Goal: Transaction & Acquisition: Obtain resource

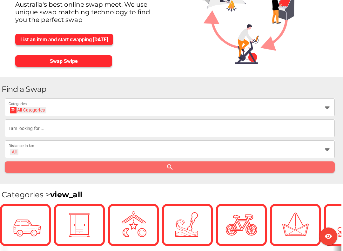
scroll to position [68, 0]
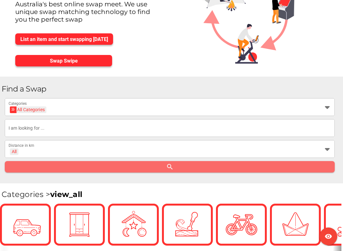
click at [21, 108] on div "All Categories" at bounding box center [28, 110] width 33 height 7
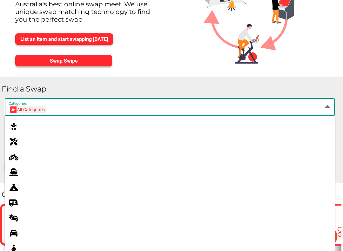
scroll to position [44, 0]
click at [11, 175] on icon at bounding box center [14, 171] width 8 height 8
type input "Boats"
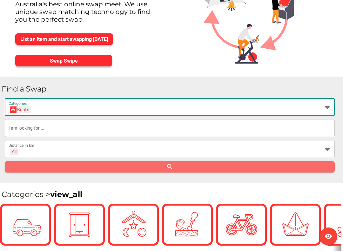
click at [14, 132] on input "text" at bounding box center [170, 128] width 323 height 18
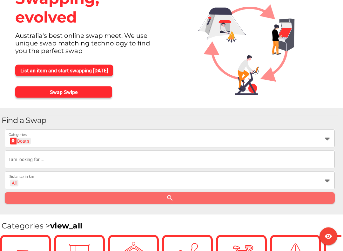
scroll to position [38, 0]
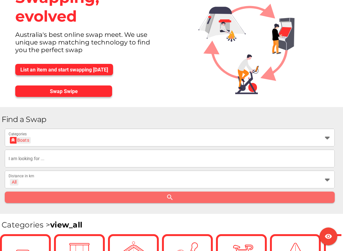
click at [18, 181] on div "All" at bounding box center [14, 182] width 9 height 7
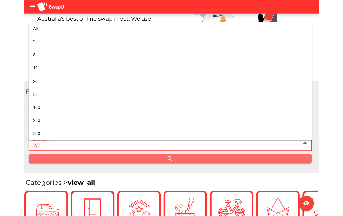
scroll to position [45, 0]
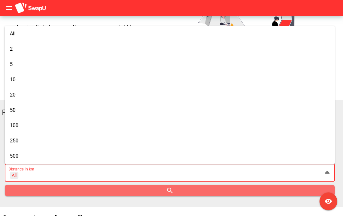
click at [11, 36] on span "All" at bounding box center [13, 34] width 6 height 6
type input "+ All km"
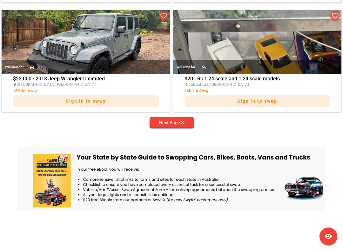
scroll to position [1331, 0]
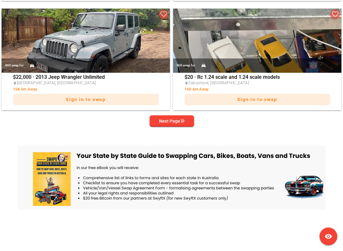
click at [161, 121] on div "Next Page" at bounding box center [171, 121] width 25 height 8
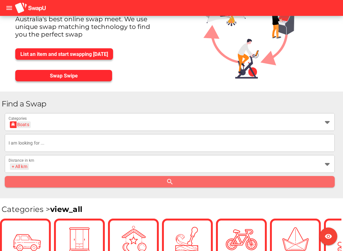
scroll to position [57, 0]
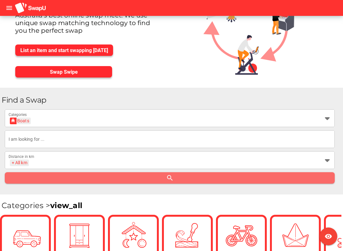
click at [16, 145] on input "text" at bounding box center [170, 139] width 323 height 18
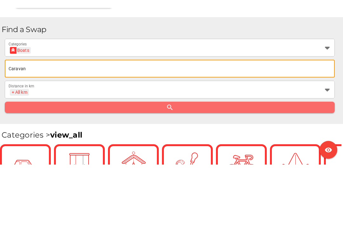
scroll to position [136, 0]
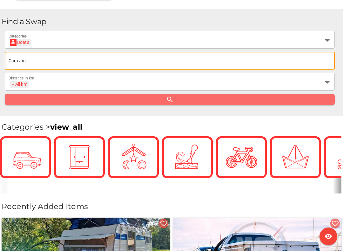
type input "Caravan"
click at [168, 106] on div "Find a Swap Boats Boats Categories Caravan + All km + All km Distance in km sea…" at bounding box center [171, 62] width 343 height 107
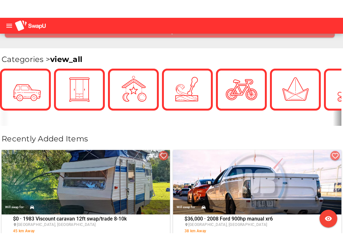
scroll to position [239, 0]
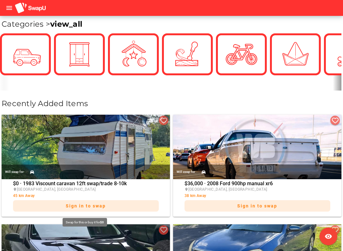
click at [31, 194] on span "45 km Away" at bounding box center [24, 196] width 22 height 4
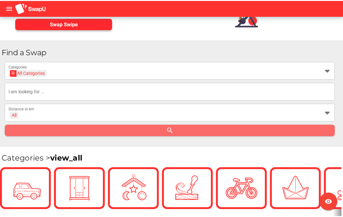
scroll to position [103, 0]
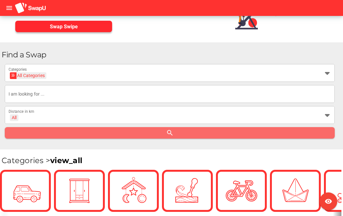
click at [14, 94] on input "text" at bounding box center [170, 94] width 323 height 18
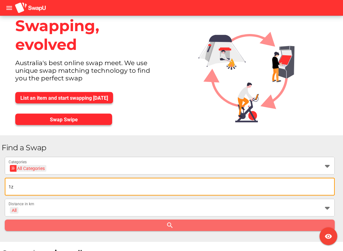
scroll to position [10, 0]
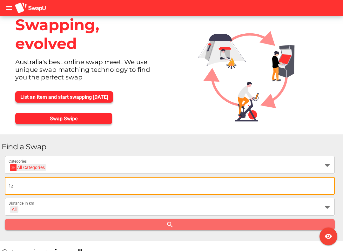
type input "1z"
click at [9, 11] on icon "menu" at bounding box center [9, 8] width 8 height 8
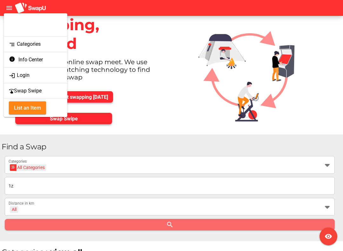
click at [14, 44] on icon "segment" at bounding box center [12, 44] width 6 height 6
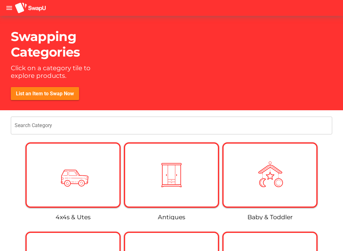
click at [34, 47] on h1 "Swapping Categories" at bounding box center [55, 44] width 88 height 31
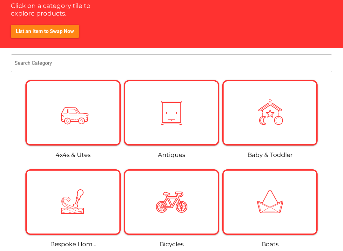
scroll to position [64, 0]
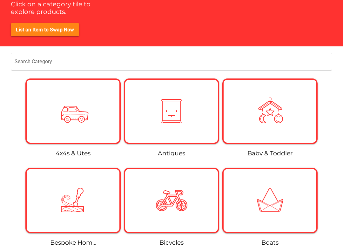
click at [251, 205] on div at bounding box center [270, 201] width 93 height 32
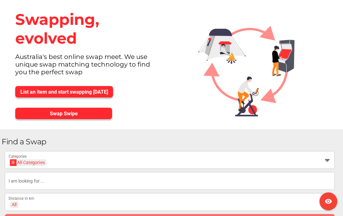
click at [30, 114] on span "Swap Swipe" at bounding box center [63, 113] width 87 height 9
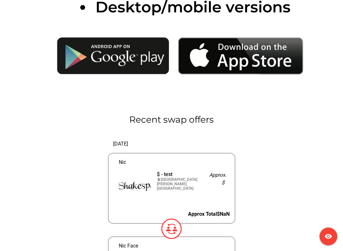
scroll to position [1863, 0]
